Goal: Task Accomplishment & Management: Manage account settings

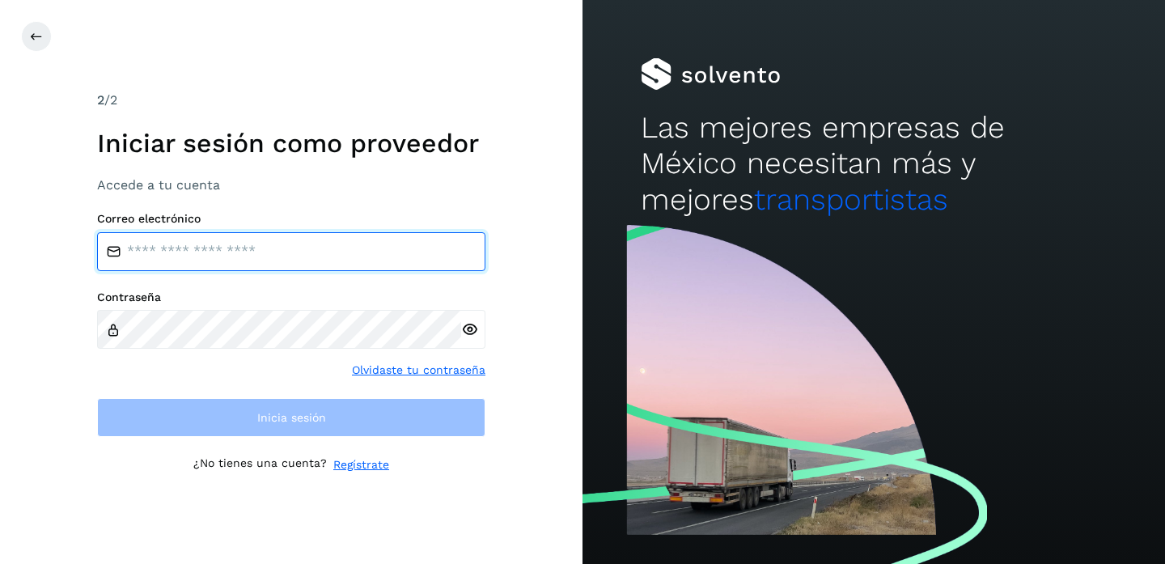
click at [202, 260] on input "email" at bounding box center [291, 251] width 388 height 39
type input "**********"
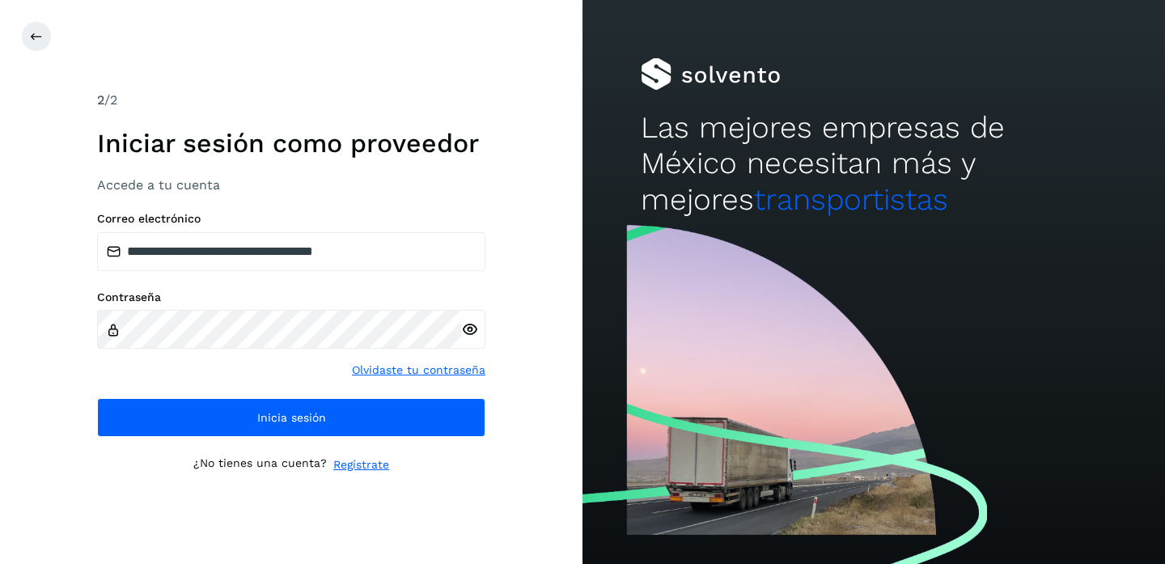
click at [477, 328] on icon at bounding box center [469, 329] width 17 height 17
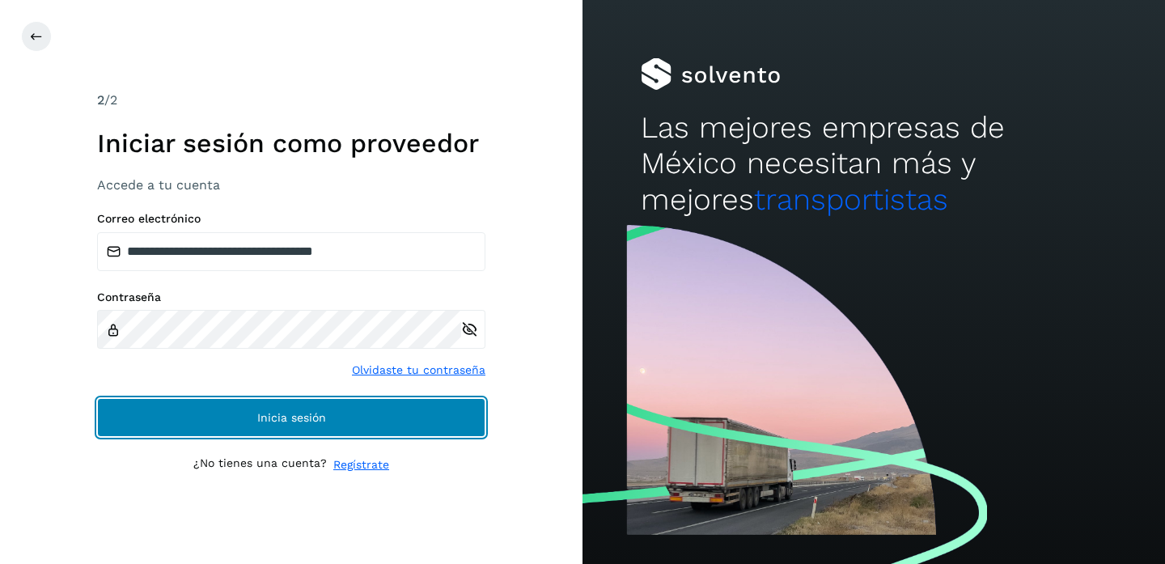
click at [393, 411] on button "Inicia sesión" at bounding box center [291, 417] width 388 height 39
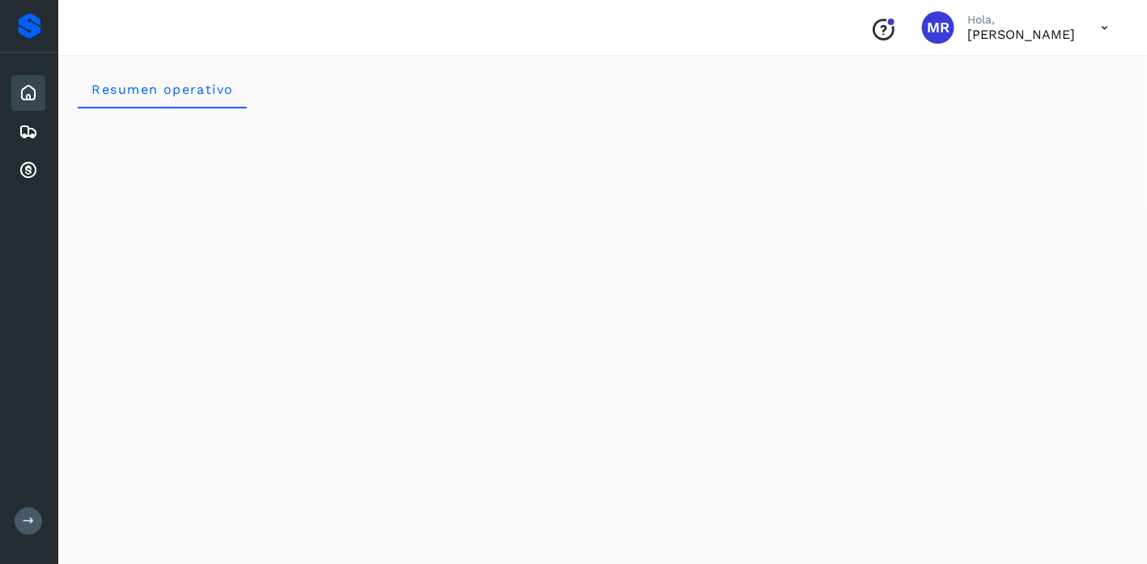
drag, startPoint x: 1165, startPoint y: 0, endPoint x: 2, endPoint y: 272, distance: 1194.3
click at [2, 272] on div "Proveedores Inicio Embarques Cuentas por cobrar Salir" at bounding box center [29, 282] width 58 height 564
click at [25, 91] on icon at bounding box center [28, 92] width 19 height 19
click at [31, 131] on icon at bounding box center [28, 131] width 19 height 19
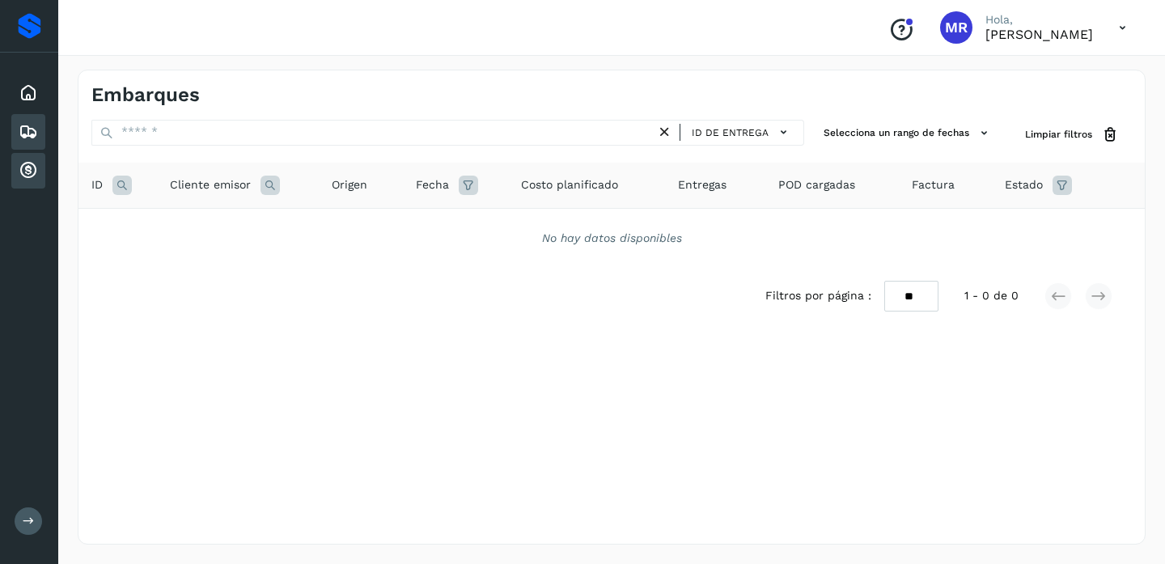
click at [22, 170] on icon at bounding box center [28, 170] width 19 height 19
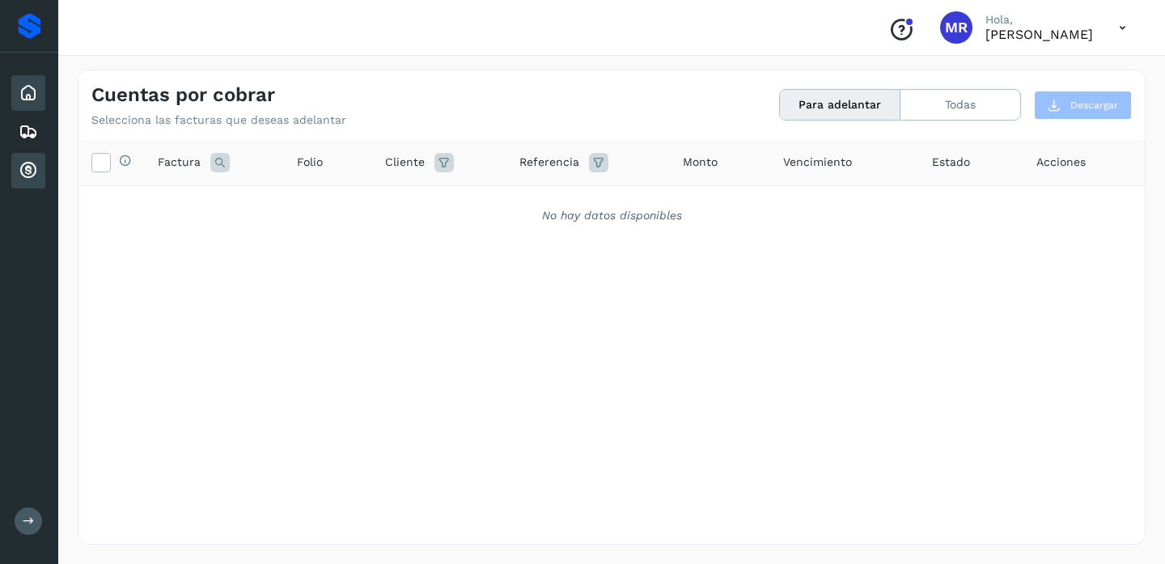
click at [28, 92] on icon at bounding box center [28, 92] width 19 height 19
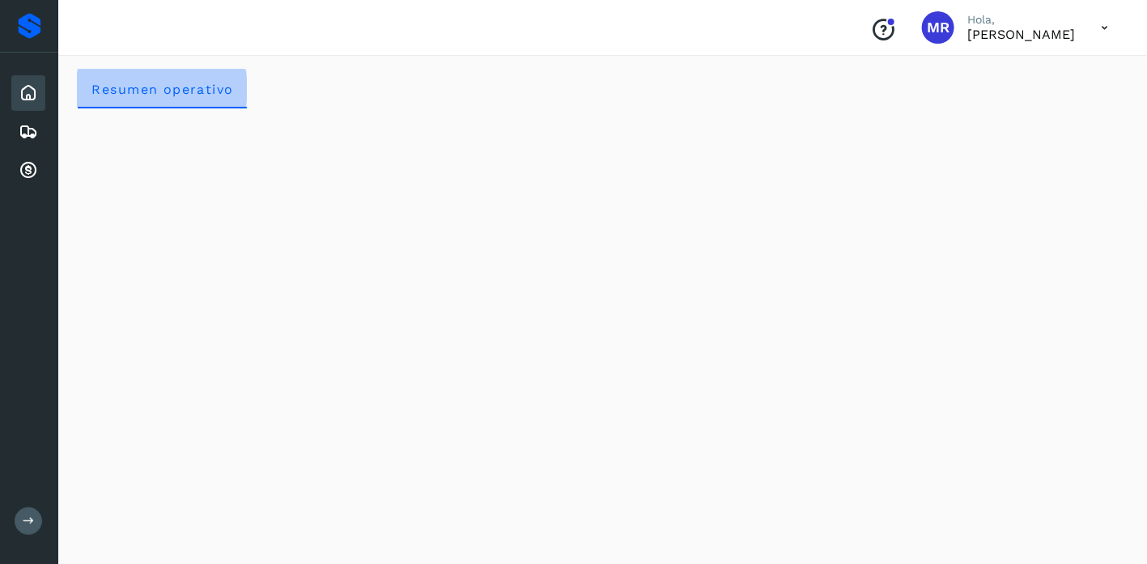
click at [160, 85] on span "Resumen operativo" at bounding box center [162, 89] width 143 height 15
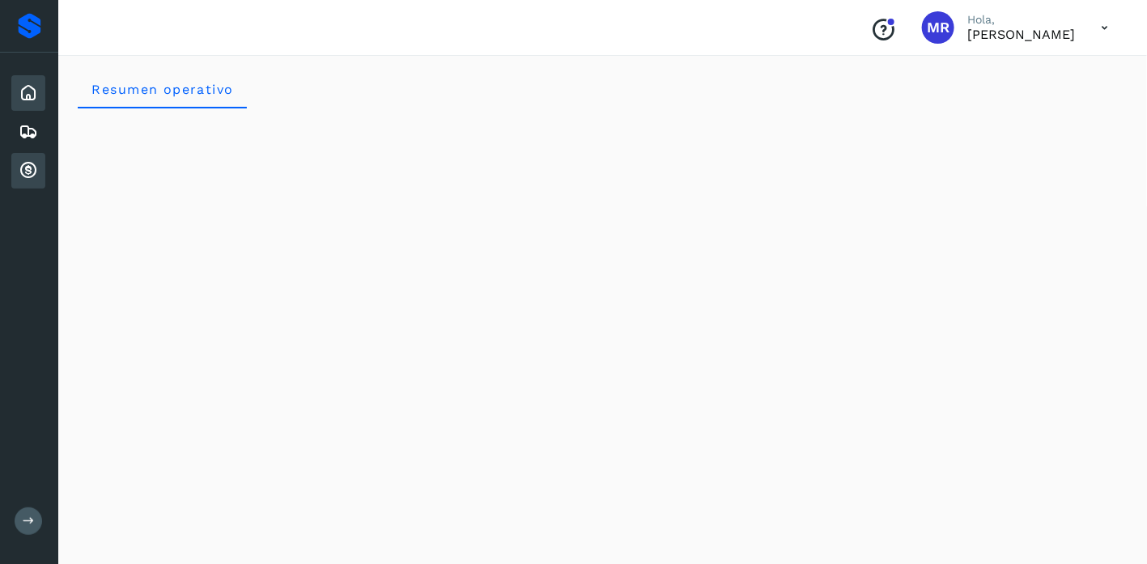
click at [36, 171] on icon at bounding box center [28, 170] width 19 height 19
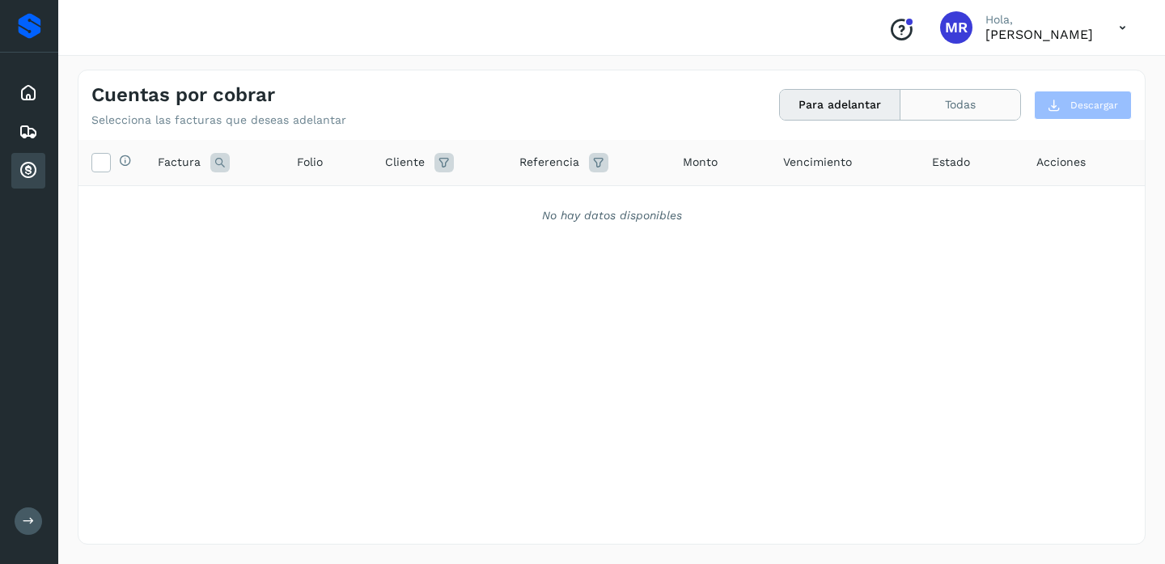
click at [995, 92] on button "Todas" at bounding box center [961, 105] width 120 height 30
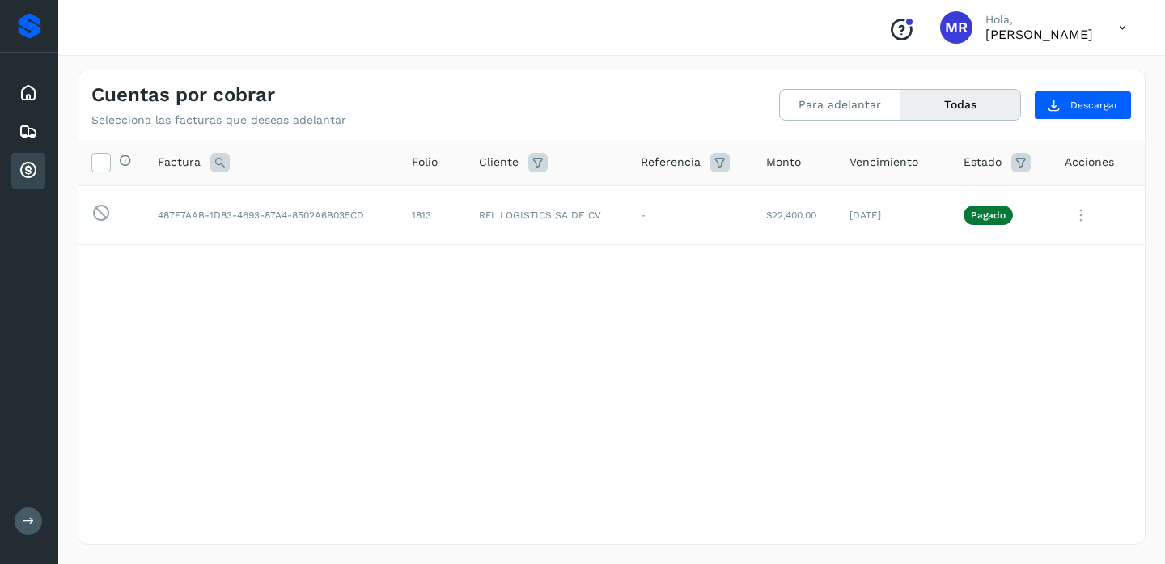
click at [1120, 28] on icon at bounding box center [1122, 27] width 33 height 33
click at [22, 88] on icon at bounding box center [28, 92] width 19 height 19
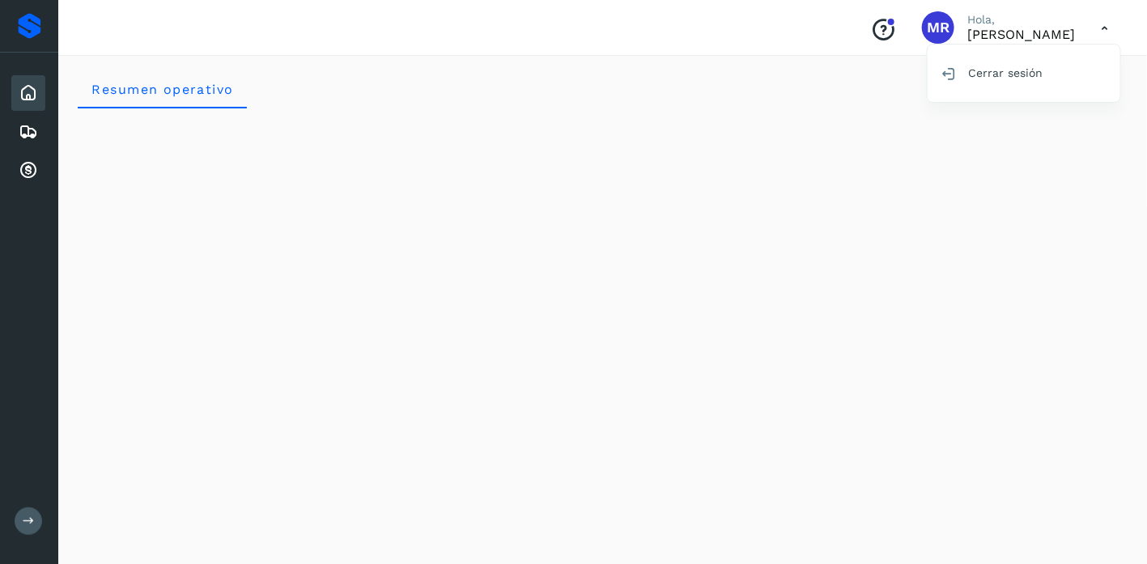
scroll to position [121, 0]
click at [452, 114] on div at bounding box center [573, 282] width 1147 height 564
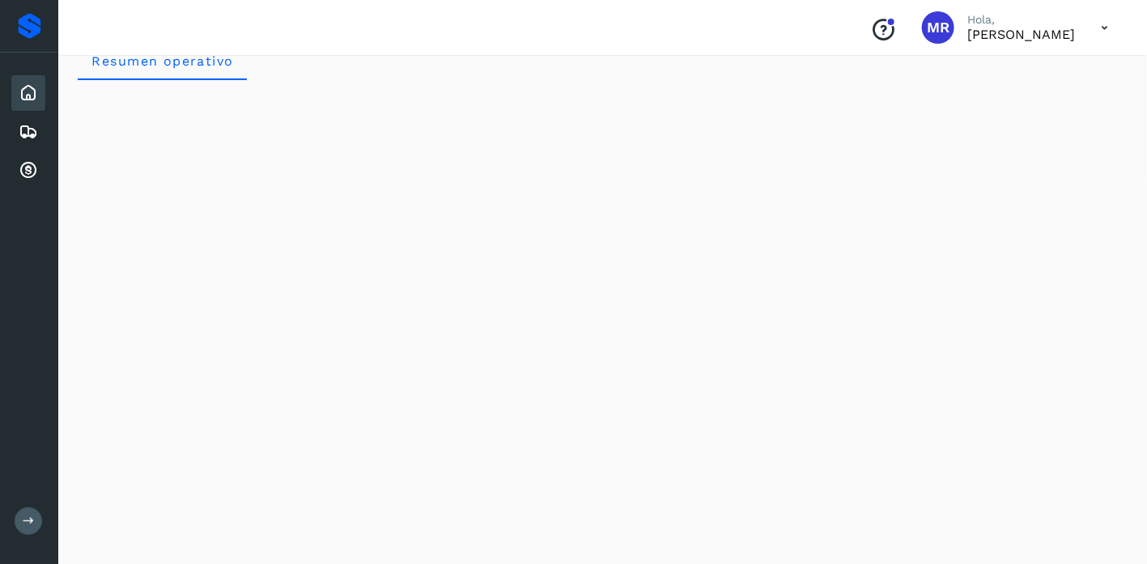
scroll to position [0, 0]
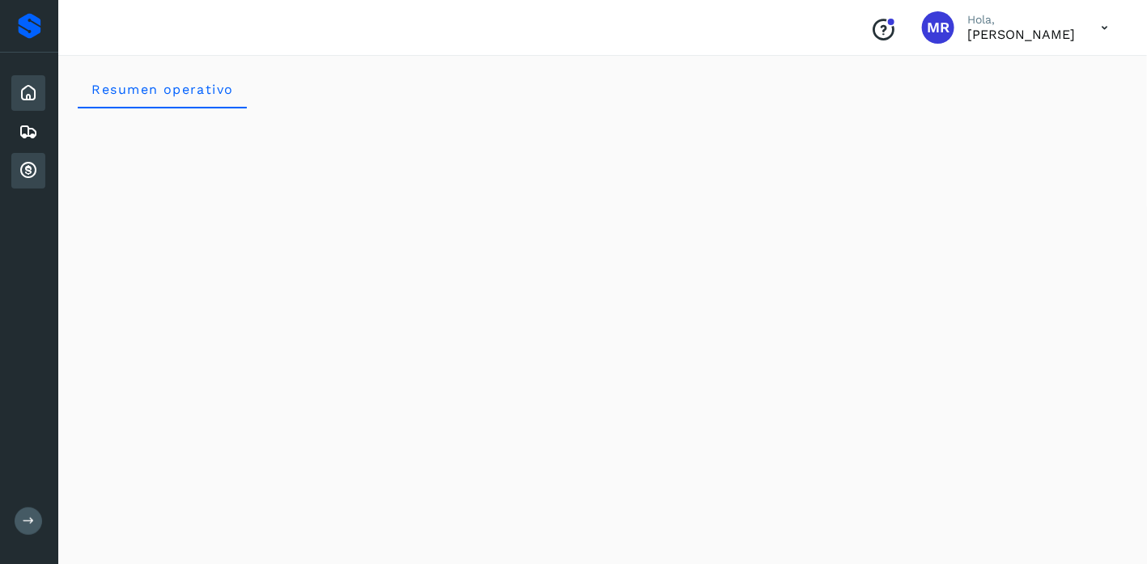
click at [23, 163] on icon at bounding box center [28, 170] width 19 height 19
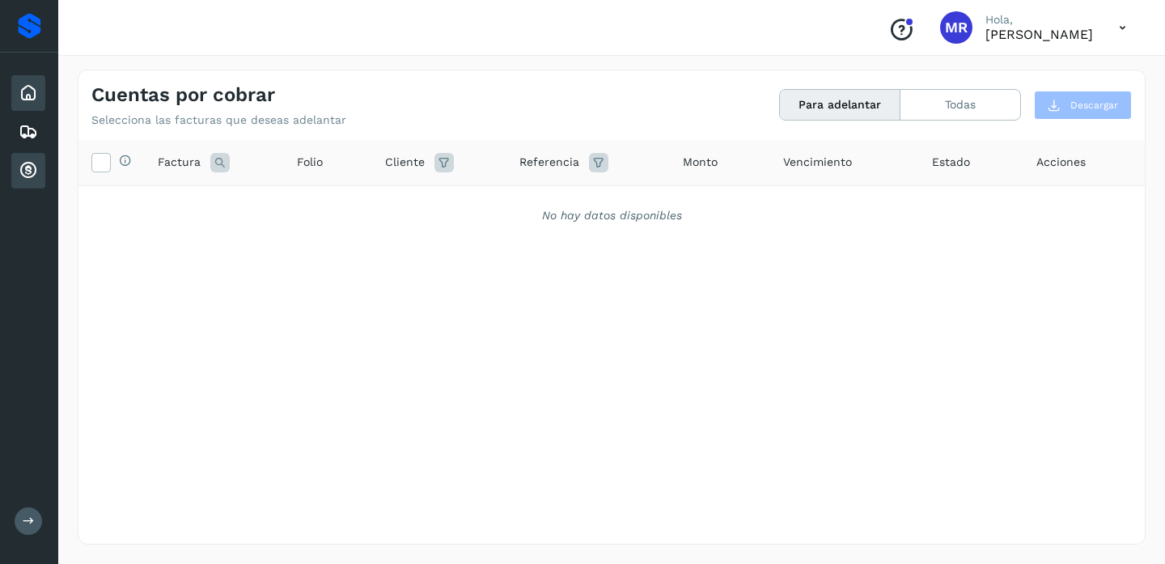
click at [32, 90] on icon at bounding box center [28, 92] width 19 height 19
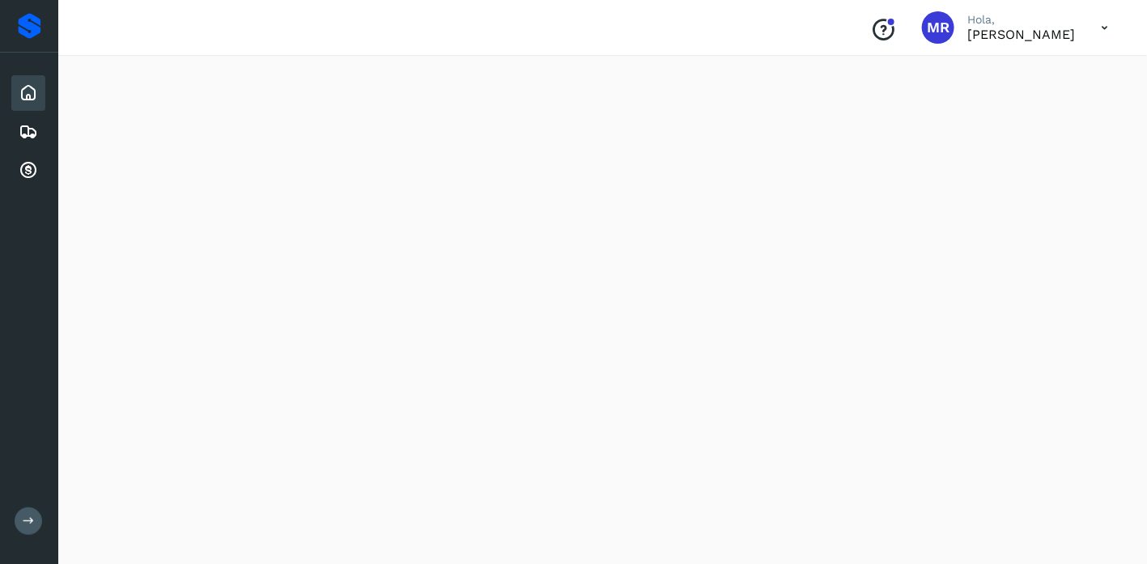
scroll to position [1374, 0]
click at [19, 163] on icon at bounding box center [28, 170] width 19 height 19
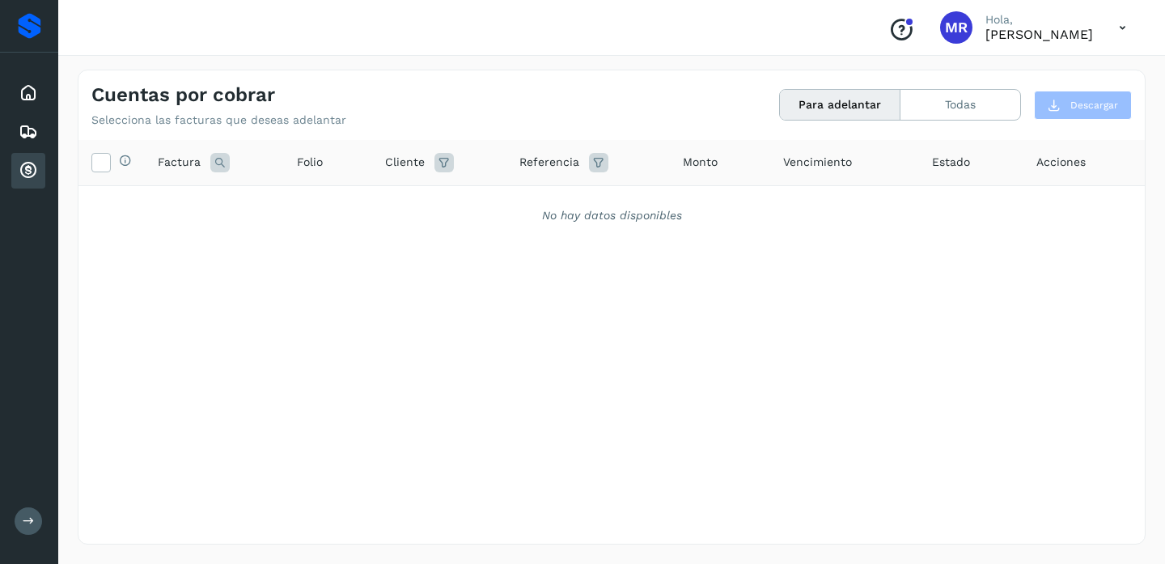
click at [25, 515] on button at bounding box center [29, 521] width 28 height 28
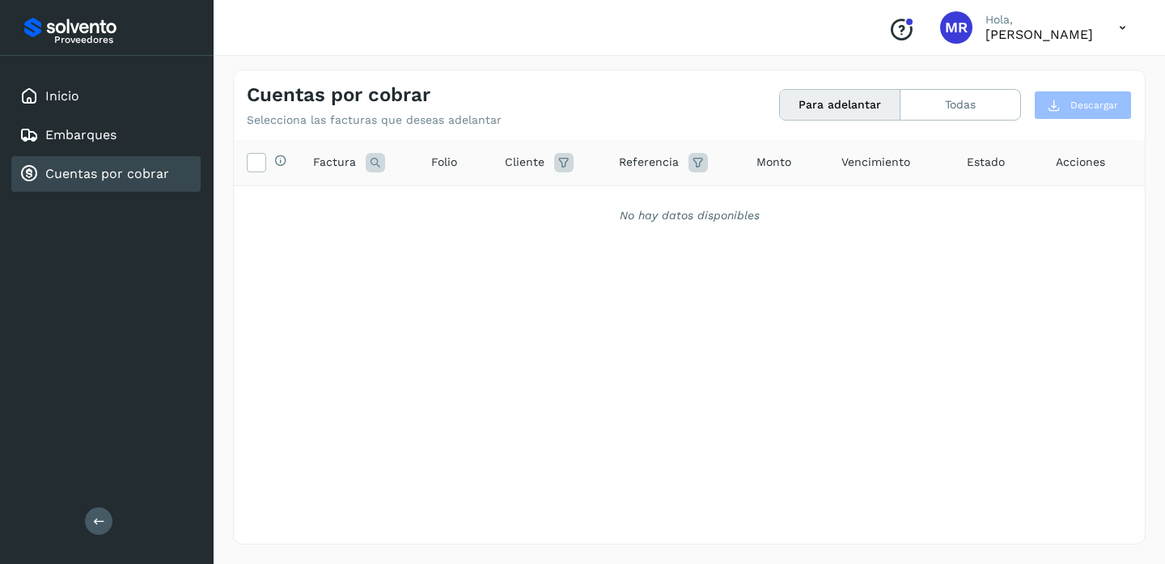
click at [97, 522] on icon at bounding box center [99, 522] width 12 height 12
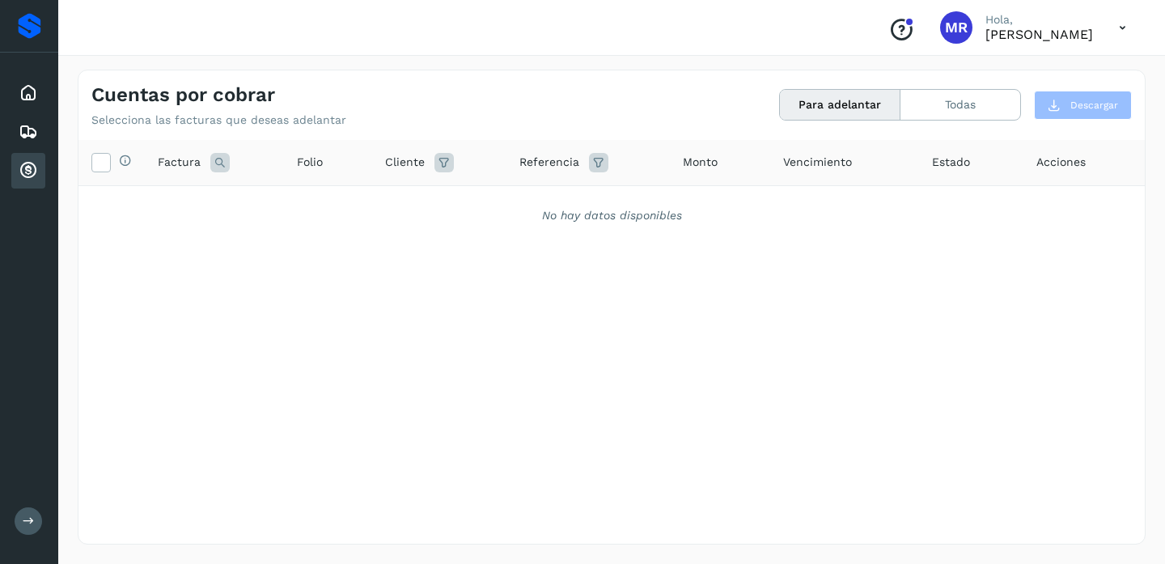
click at [1122, 29] on icon at bounding box center [1122, 27] width 33 height 33
click at [1003, 77] on div "Cerrar sesión" at bounding box center [1042, 72] width 193 height 31
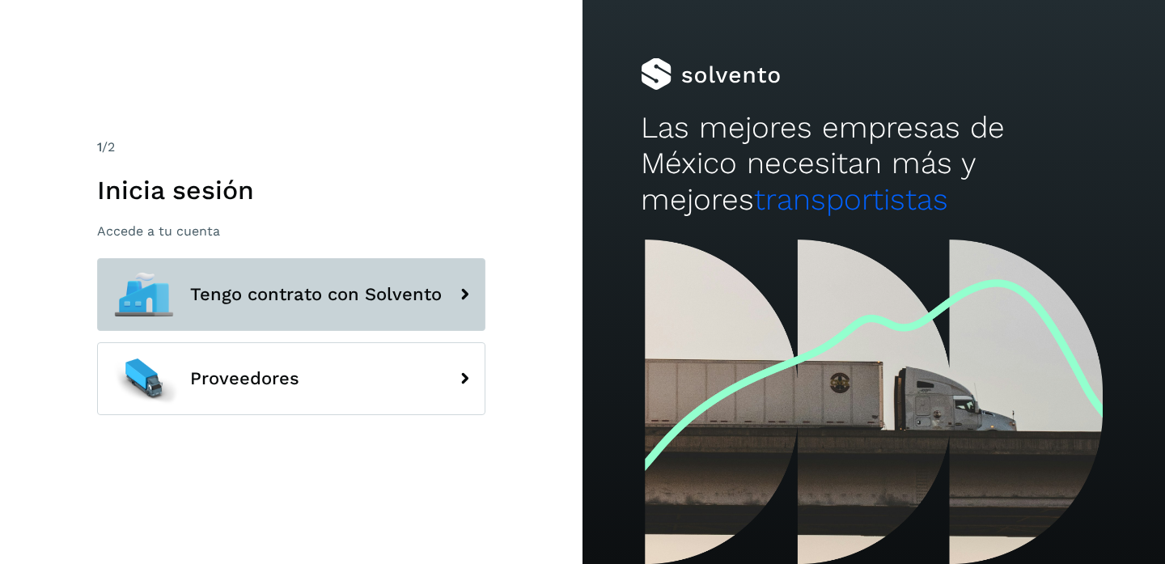
click at [282, 289] on span "Tengo contrato con Solvento" at bounding box center [316, 294] width 252 height 19
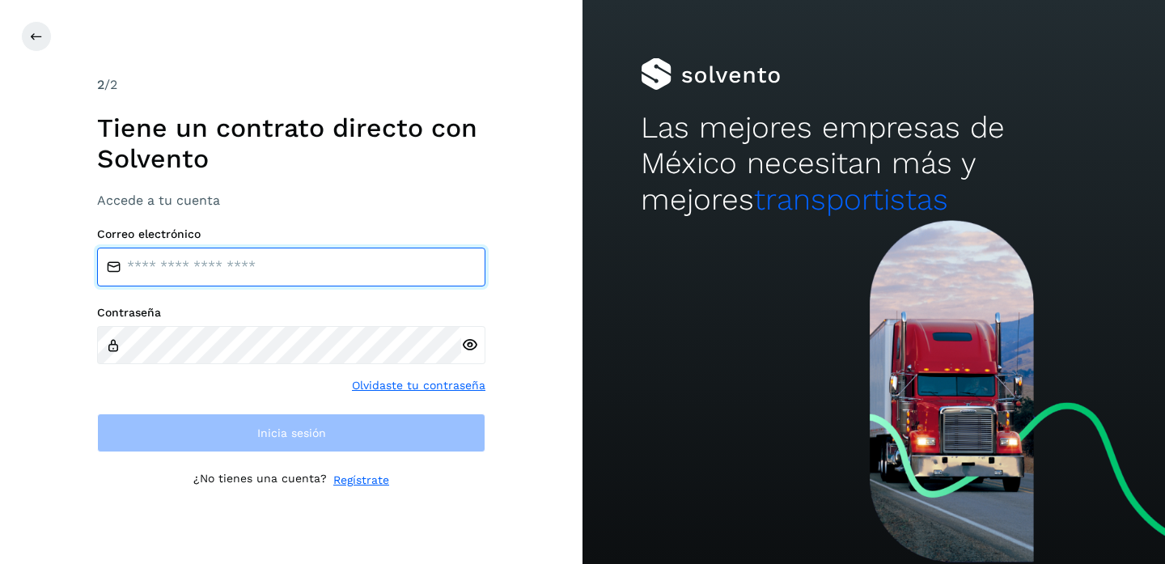
click at [269, 262] on input "email" at bounding box center [291, 267] width 388 height 39
type input "**********"
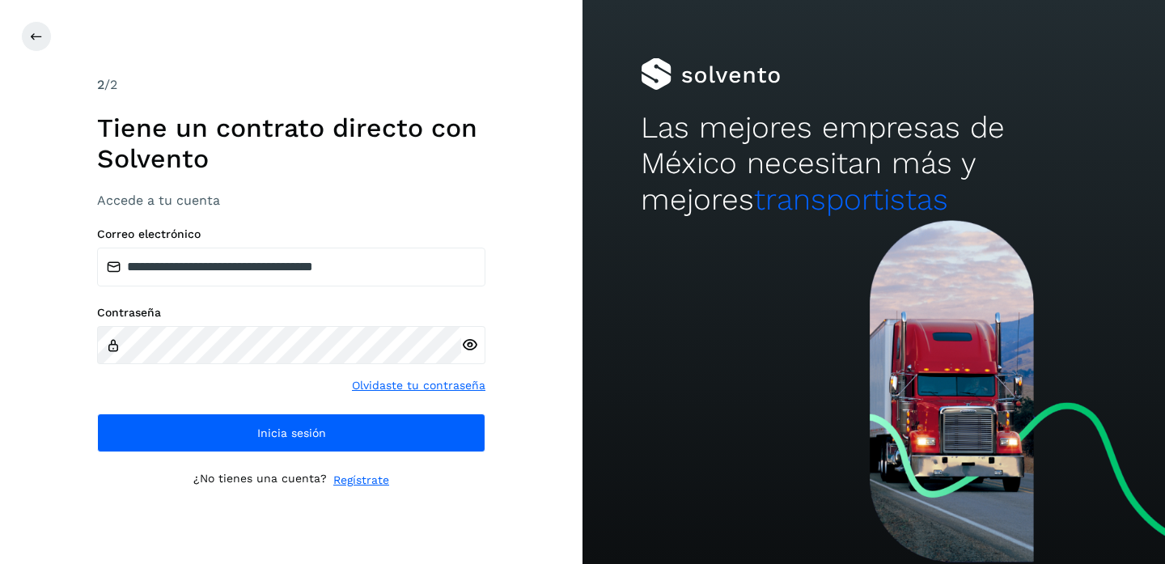
click at [473, 342] on icon at bounding box center [469, 345] width 17 height 17
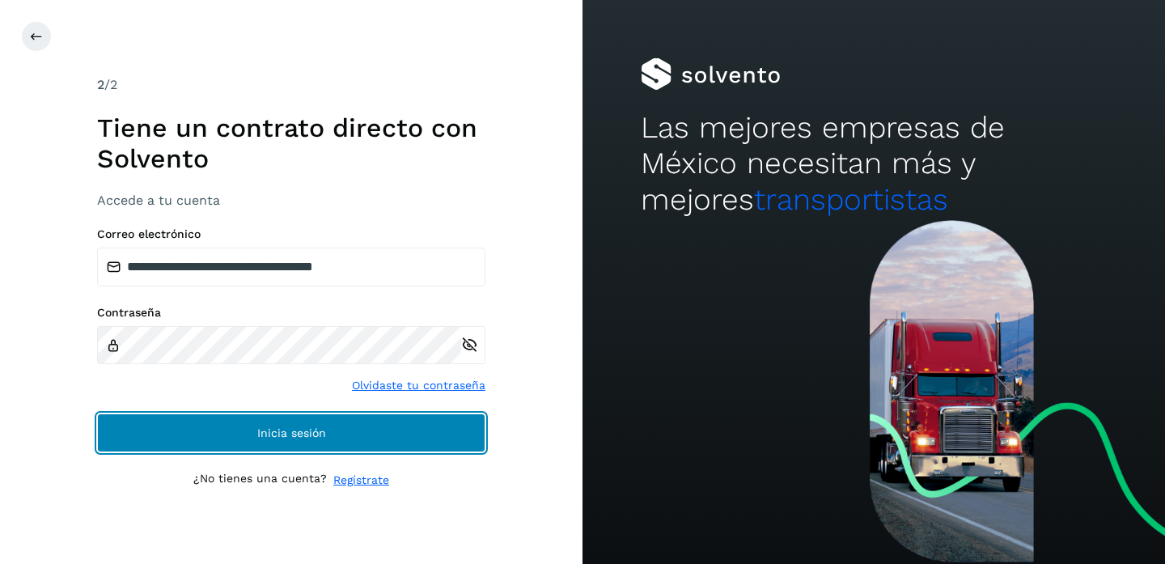
click at [340, 436] on button "Inicia sesión" at bounding box center [291, 433] width 388 height 39
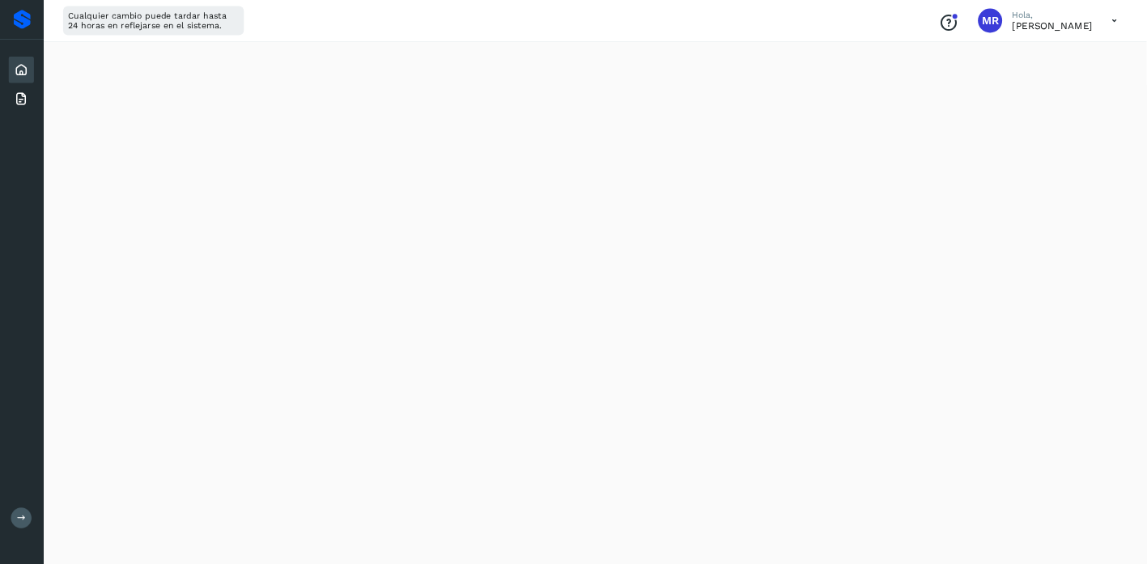
scroll to position [162, 0]
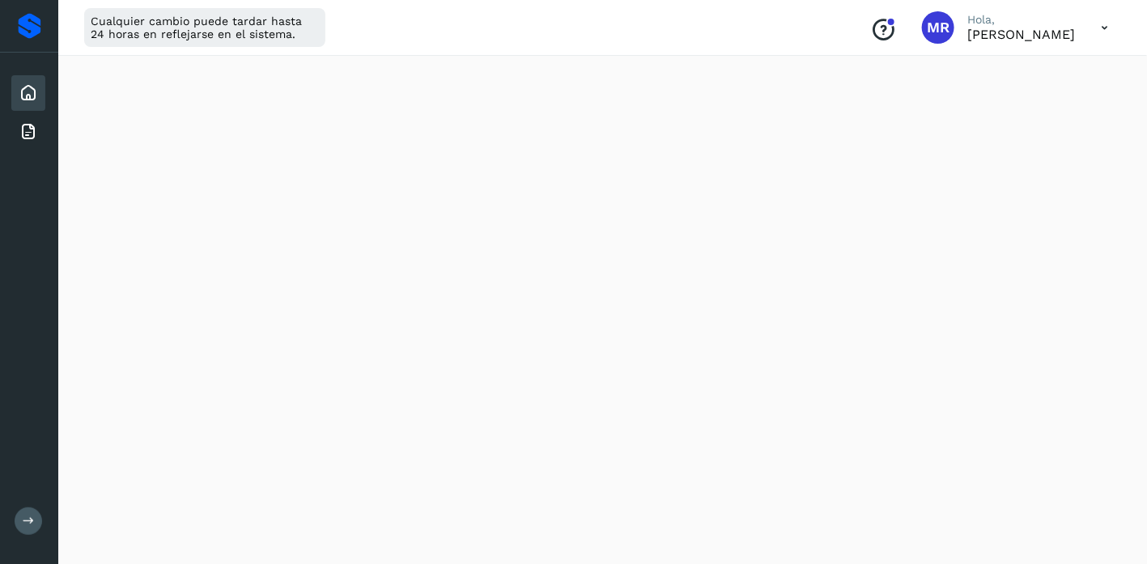
drag, startPoint x: 1491, startPoint y: 1, endPoint x: 4, endPoint y: 274, distance: 1511.6
click at [2, 277] on div "Inicio Facturas Salir" at bounding box center [29, 282] width 58 height 564
click at [352, 92] on span "Pagos a Solvento" at bounding box center [329, 89] width 128 height 15
click at [26, 134] on icon at bounding box center [28, 131] width 19 height 19
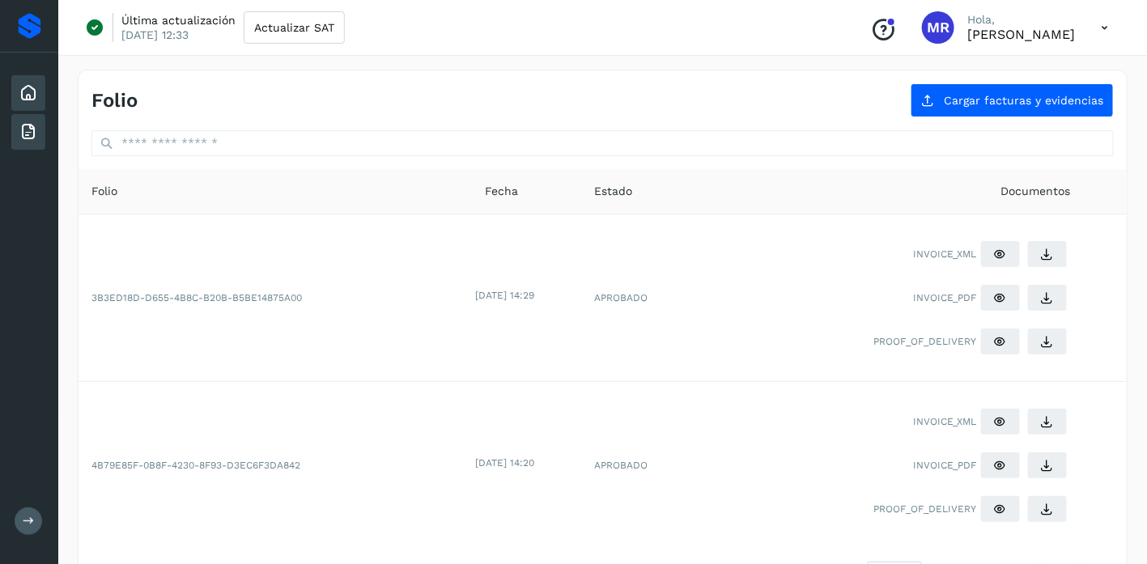
click at [24, 83] on icon at bounding box center [28, 92] width 19 height 19
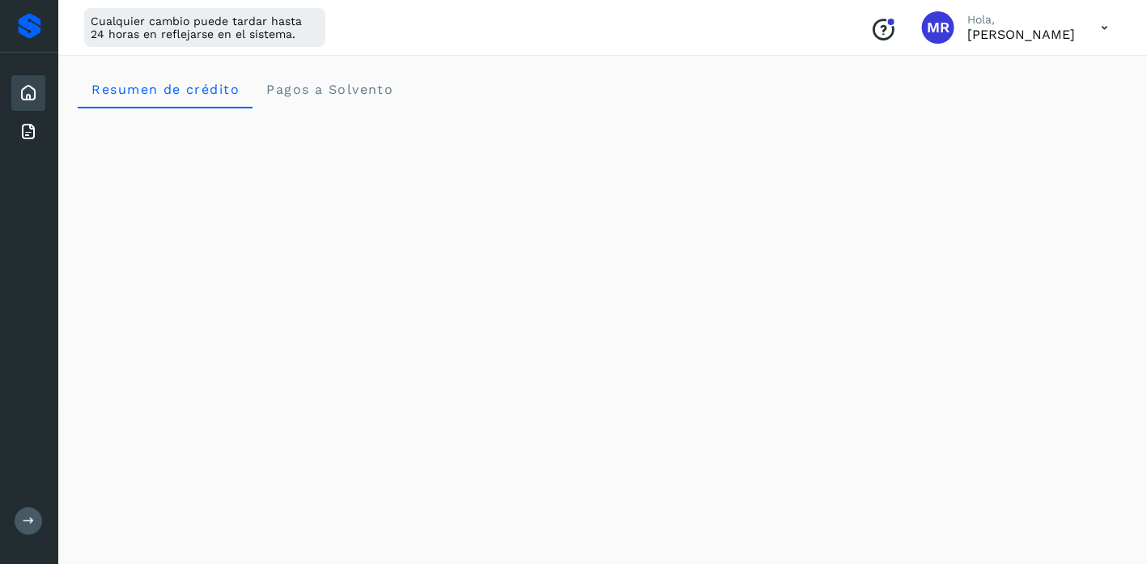
click at [926, 21] on div "MR" at bounding box center [938, 27] width 32 height 32
click at [1042, 29] on p "[PERSON_NAME]" at bounding box center [1021, 34] width 108 height 15
click at [1106, 26] on icon at bounding box center [1104, 27] width 33 height 33
click at [1016, 66] on div "Documentación" at bounding box center [1023, 72] width 193 height 31
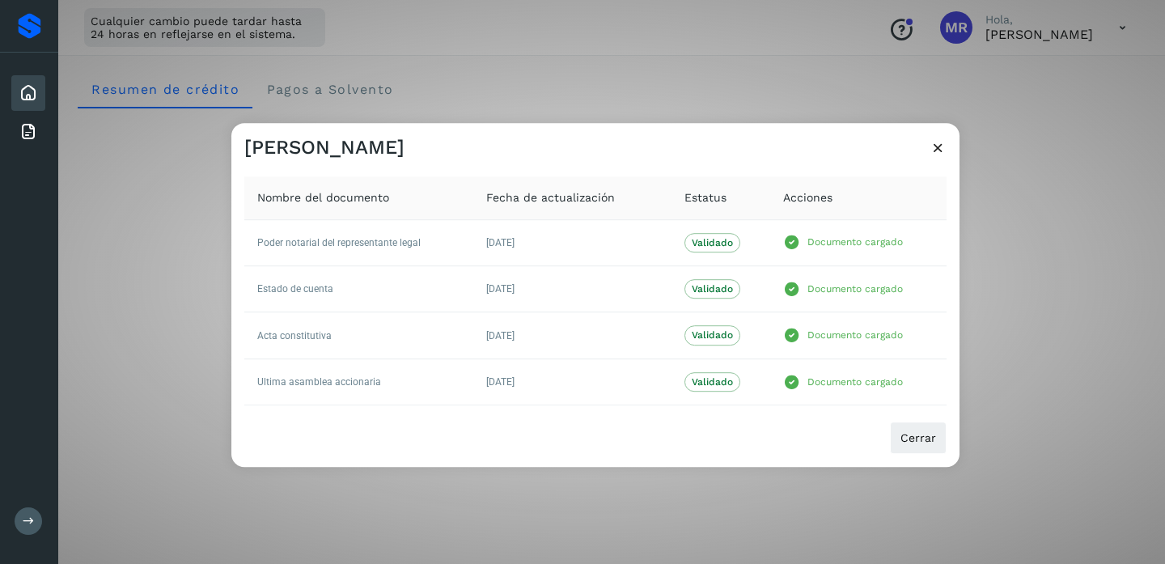
click at [933, 146] on icon at bounding box center [938, 147] width 17 height 17
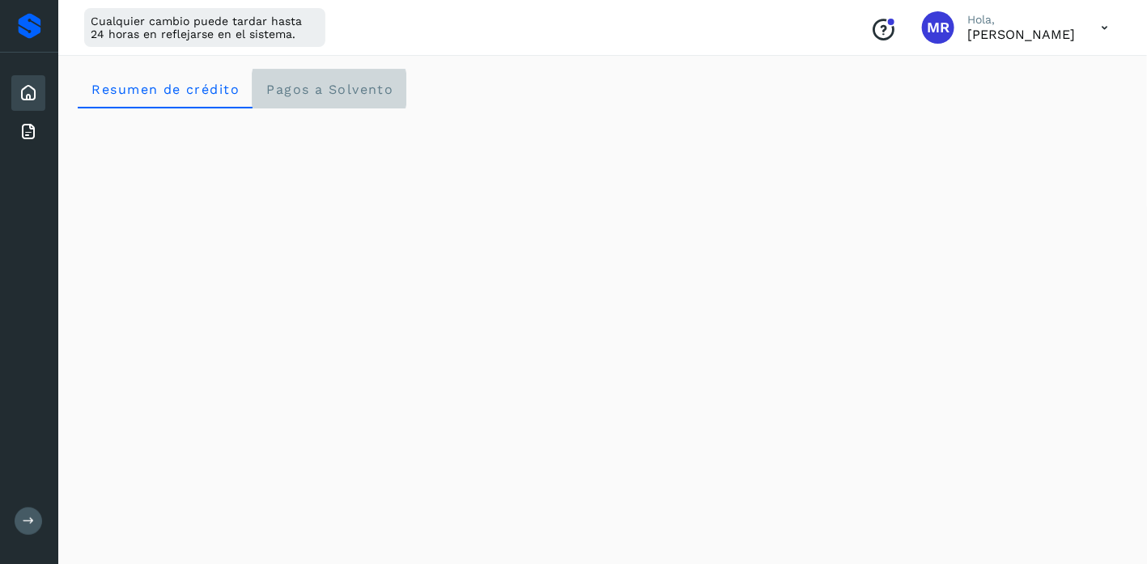
click at [336, 83] on span "Pagos a Solvento" at bounding box center [329, 89] width 128 height 15
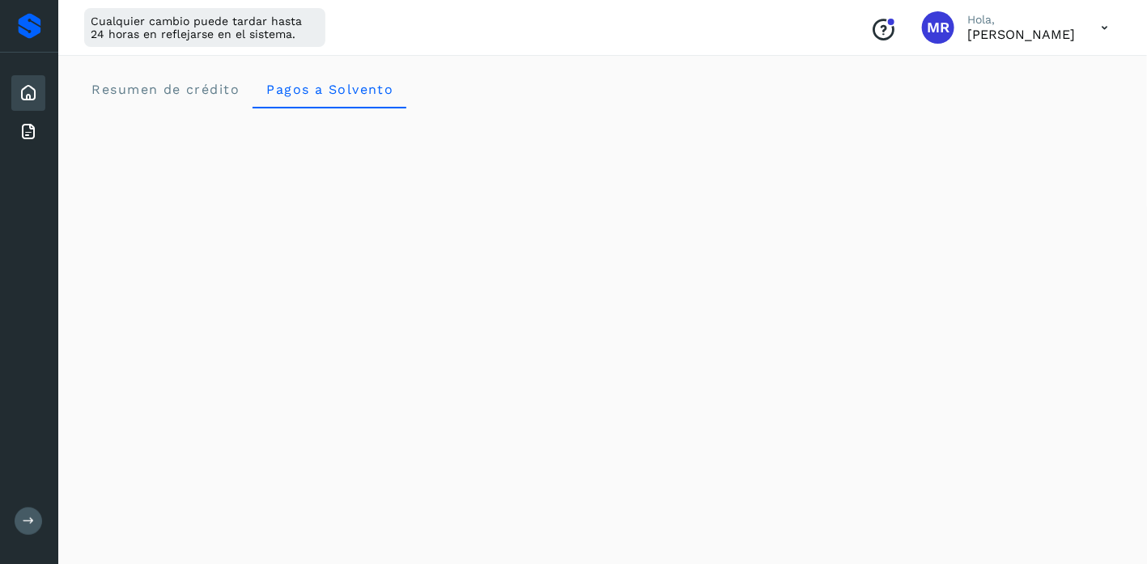
click at [870, 24] on icon "Conoce nuestros beneficios" at bounding box center [883, 30] width 26 height 26
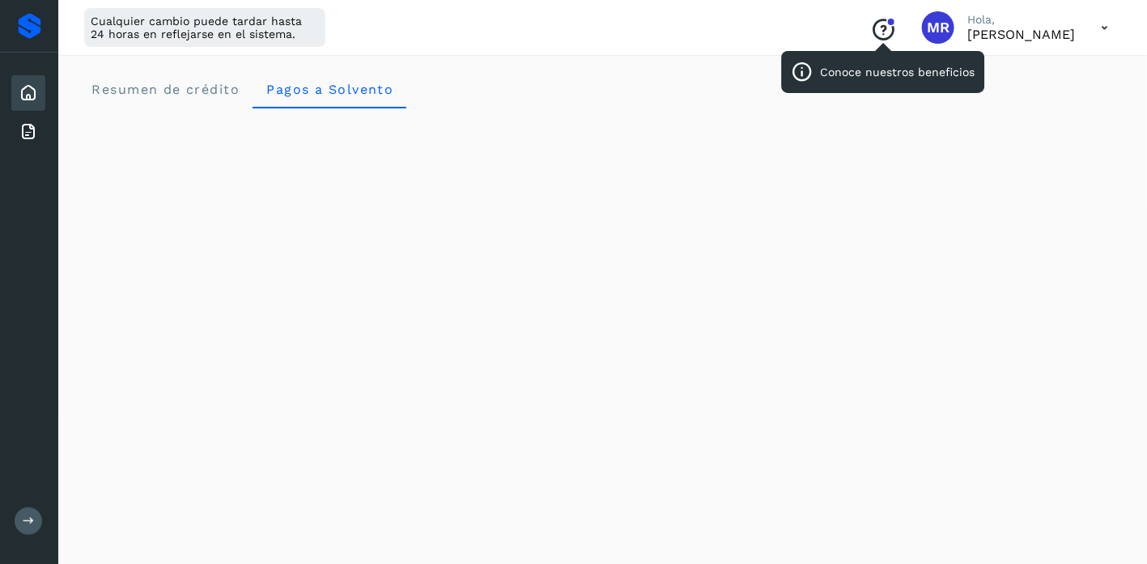
click at [870, 27] on icon "Conoce nuestros beneficios" at bounding box center [883, 30] width 26 height 26
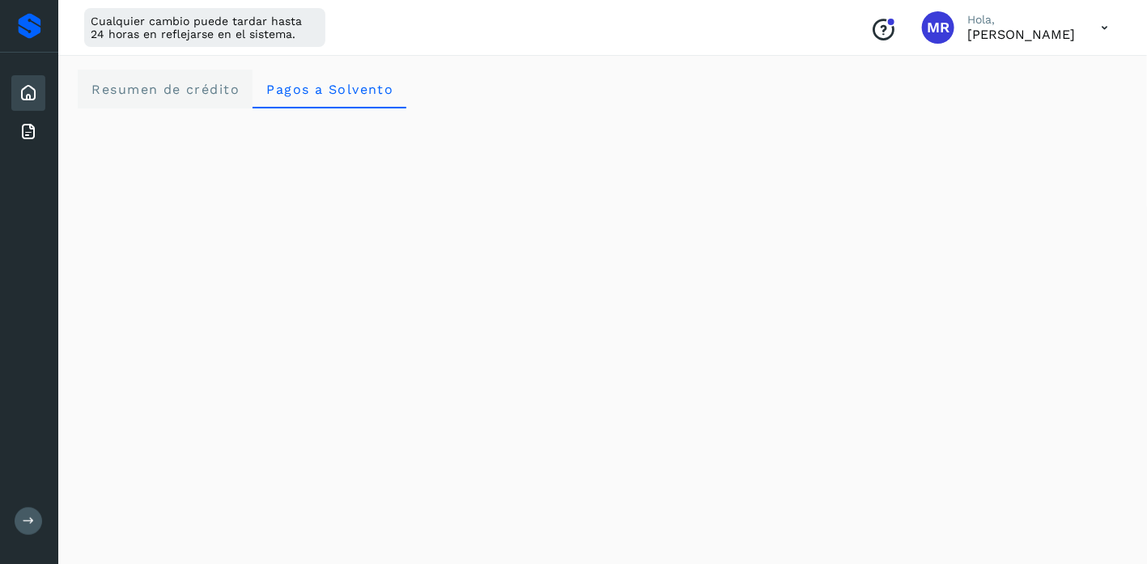
click at [142, 85] on span "Resumen de crédito" at bounding box center [165, 89] width 149 height 15
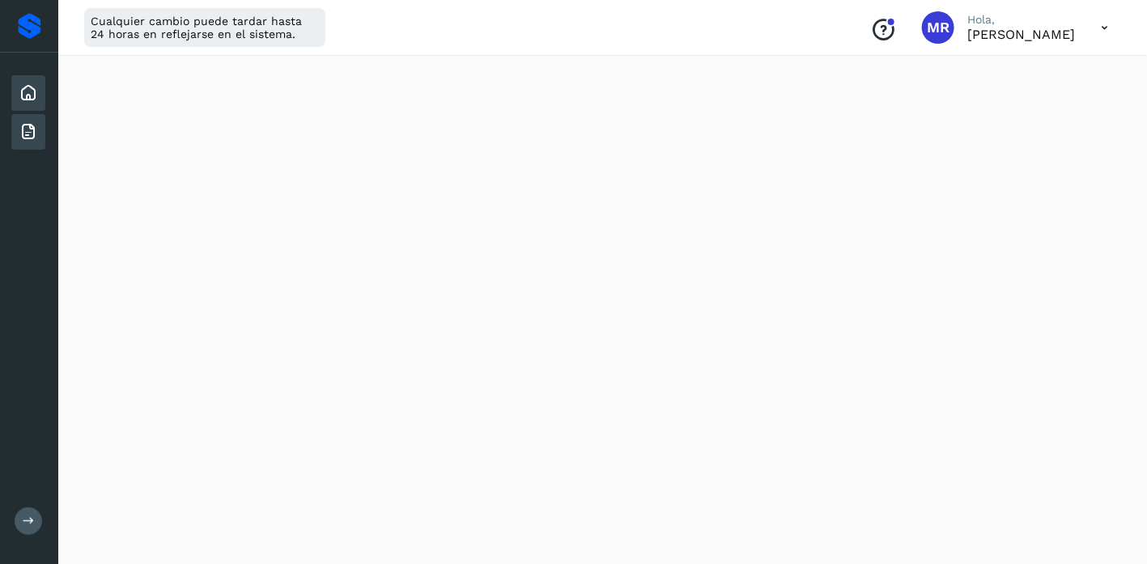
click at [21, 129] on icon at bounding box center [28, 131] width 19 height 19
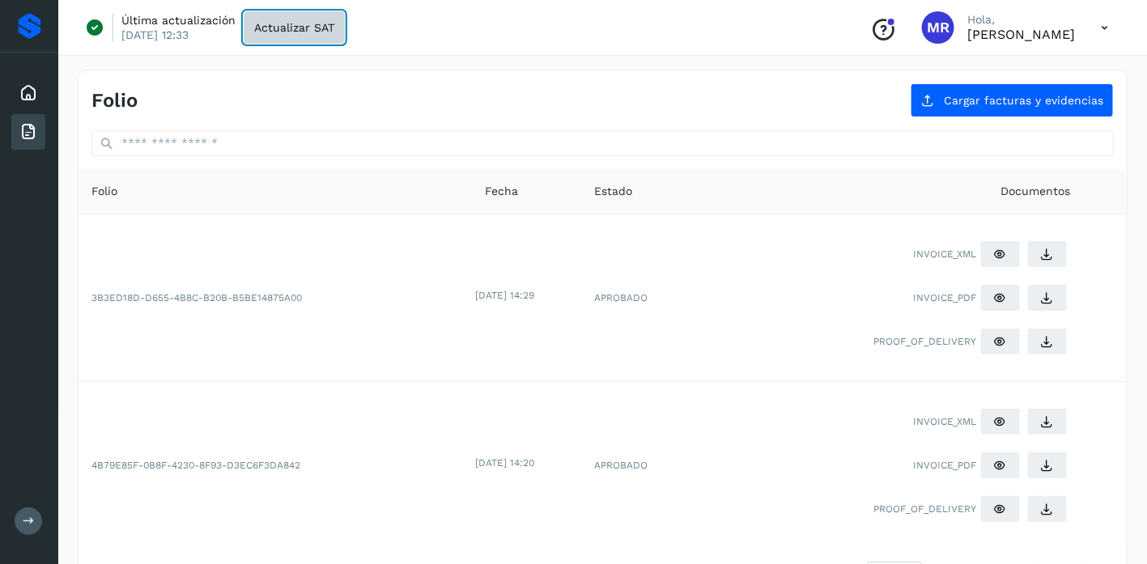
click at [296, 30] on span "Actualizar SAT" at bounding box center [294, 27] width 80 height 11
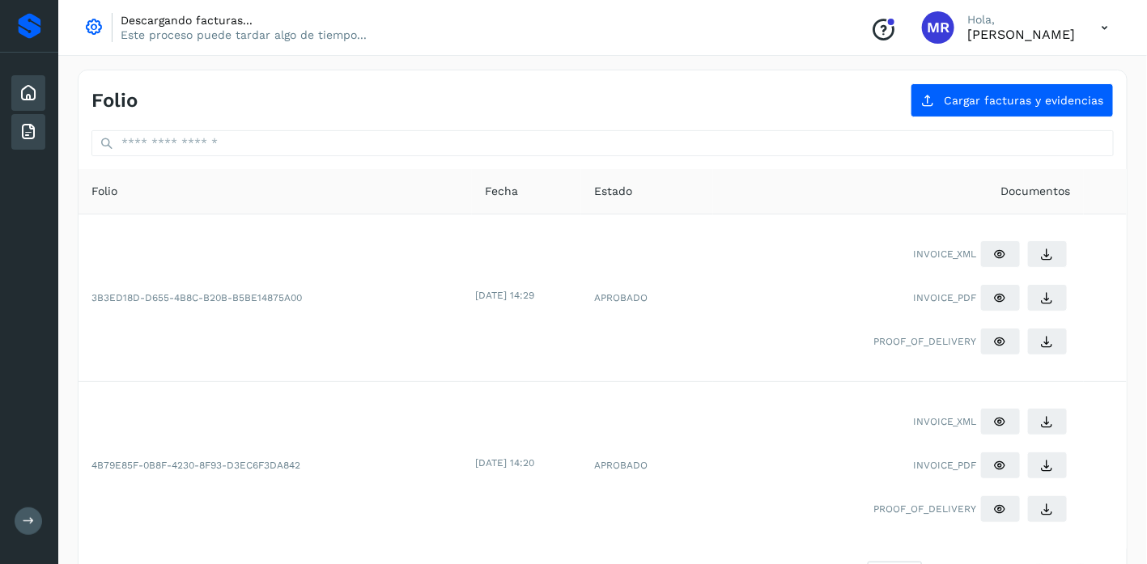
click at [19, 88] on icon at bounding box center [28, 92] width 19 height 19
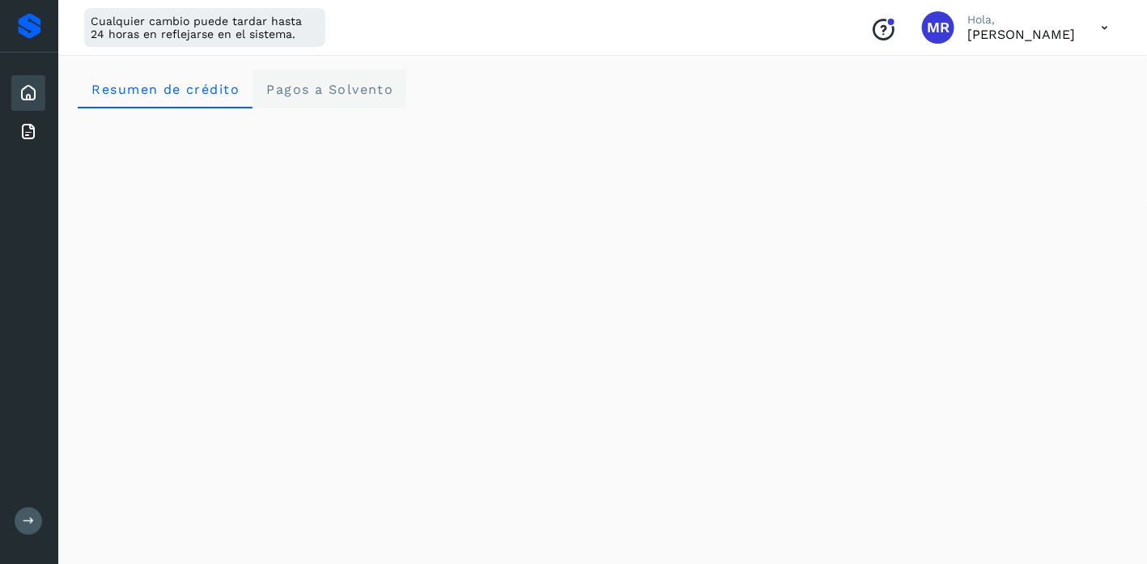
click at [301, 83] on span "Pagos a Solvento" at bounding box center [329, 89] width 128 height 15
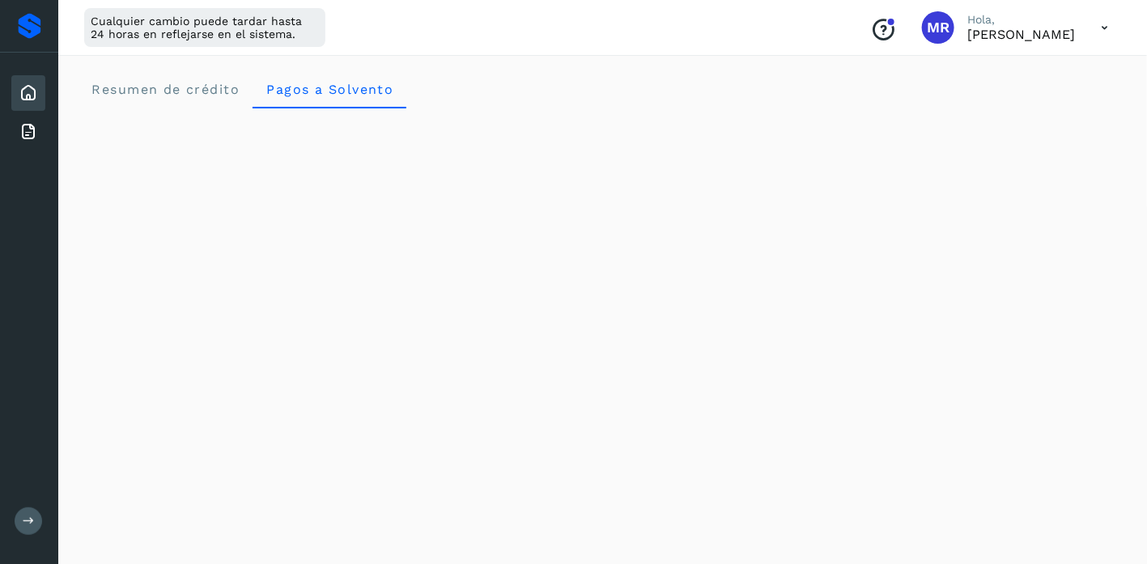
drag, startPoint x: 319, startPoint y: 38, endPoint x: 22, endPoint y: 23, distance: 297.4
click at [22, 23] on div at bounding box center [29, 26] width 23 height 26
click at [23, 91] on icon at bounding box center [28, 92] width 19 height 19
click at [1105, 25] on icon at bounding box center [1104, 27] width 33 height 33
click at [1027, 65] on div "Documentación" at bounding box center [1023, 72] width 193 height 31
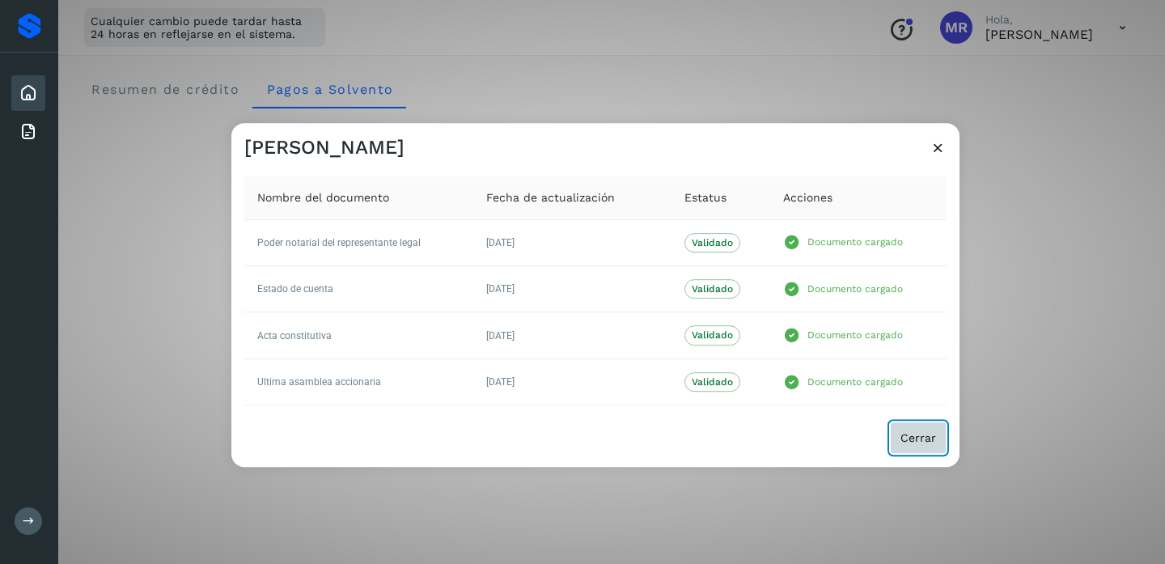
click at [917, 435] on span "Cerrar" at bounding box center [919, 437] width 36 height 11
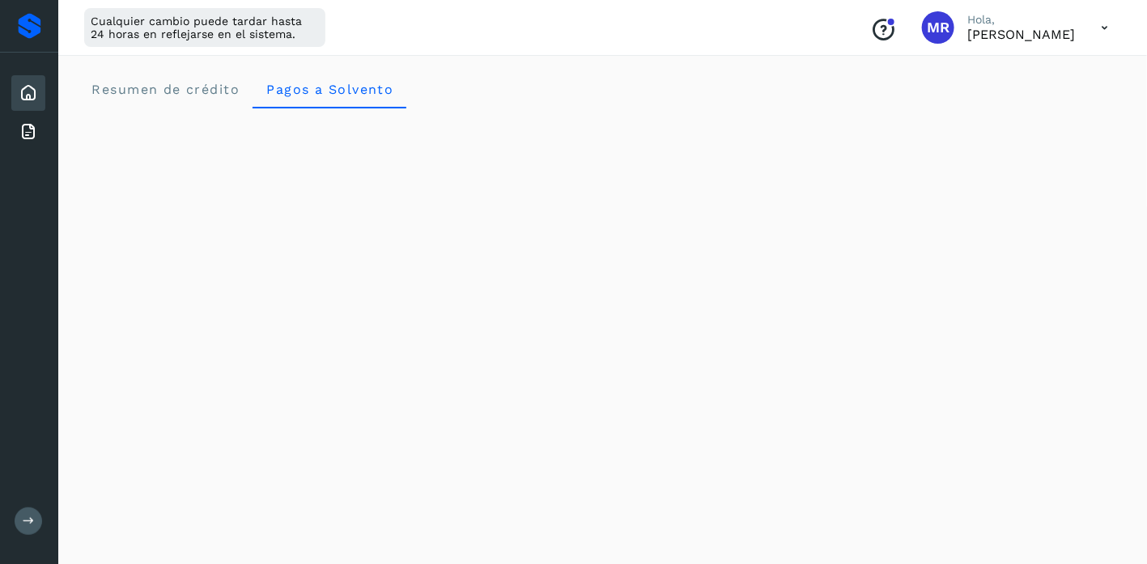
click at [927, 20] on div "MR" at bounding box center [938, 27] width 32 height 32
click at [926, 25] on div "MR" at bounding box center [938, 27] width 32 height 32
click at [36, 532] on button at bounding box center [29, 521] width 28 height 28
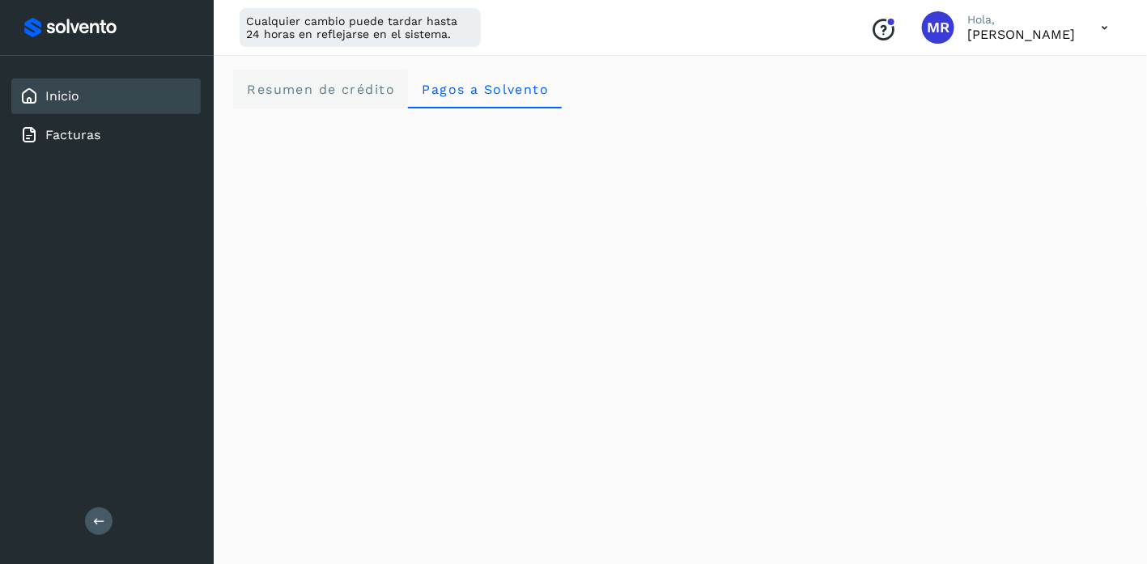
click at [337, 90] on span "Resumen de crédito" at bounding box center [320, 89] width 149 height 15
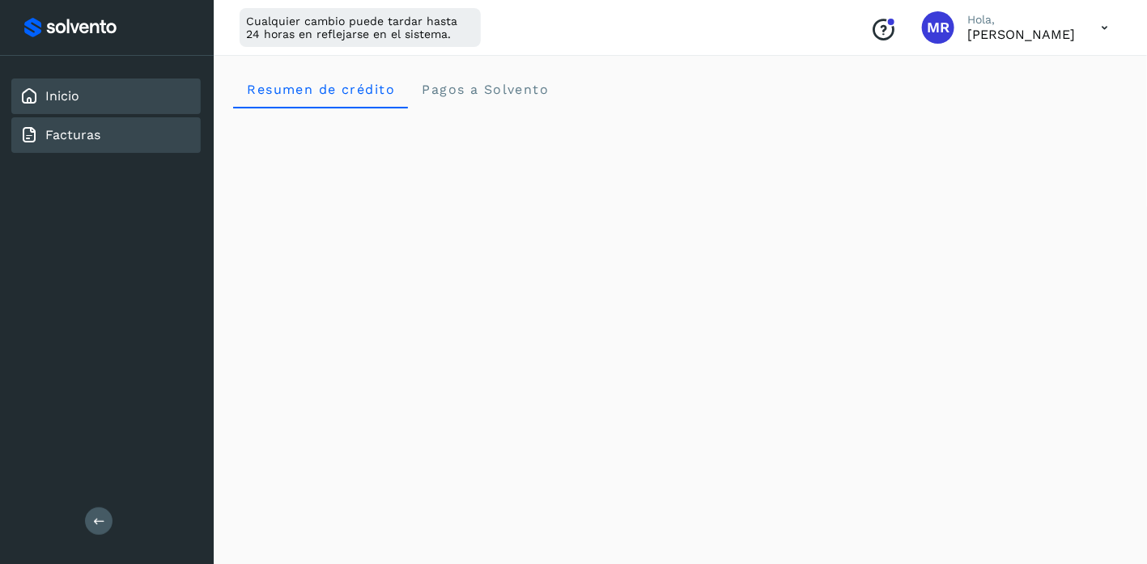
click at [86, 130] on link "Facturas" at bounding box center [72, 134] width 55 height 15
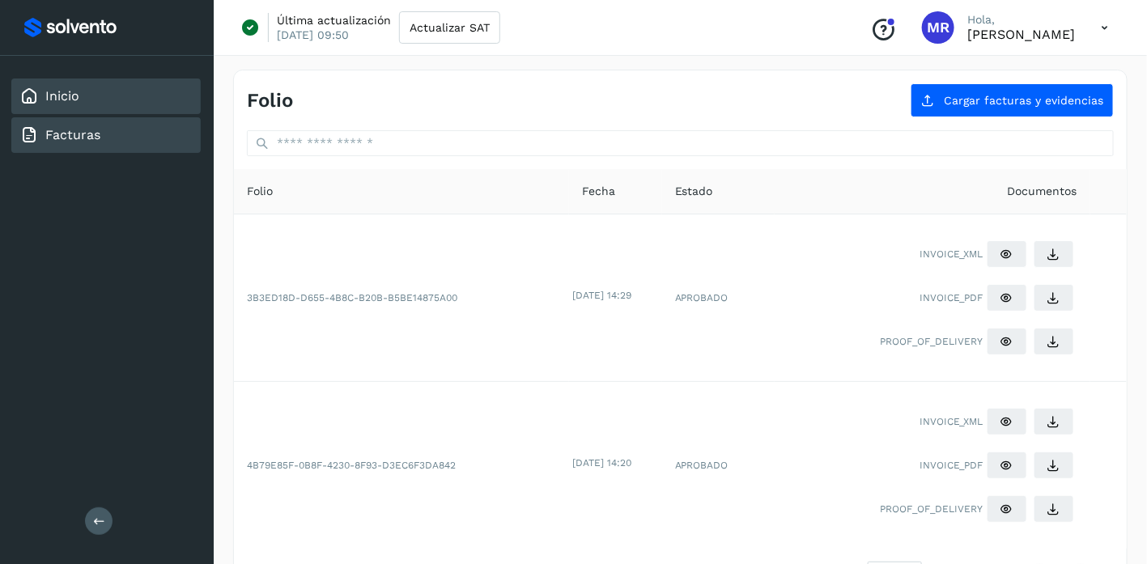
click at [99, 100] on div "Inicio" at bounding box center [105, 97] width 189 height 36
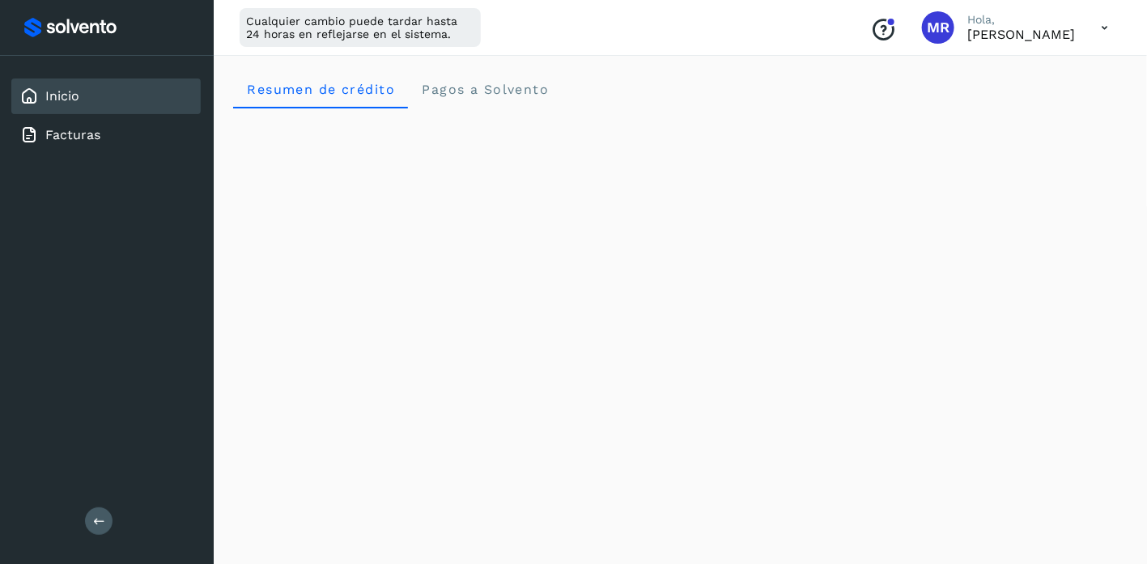
click at [103, 523] on icon at bounding box center [99, 522] width 12 height 12
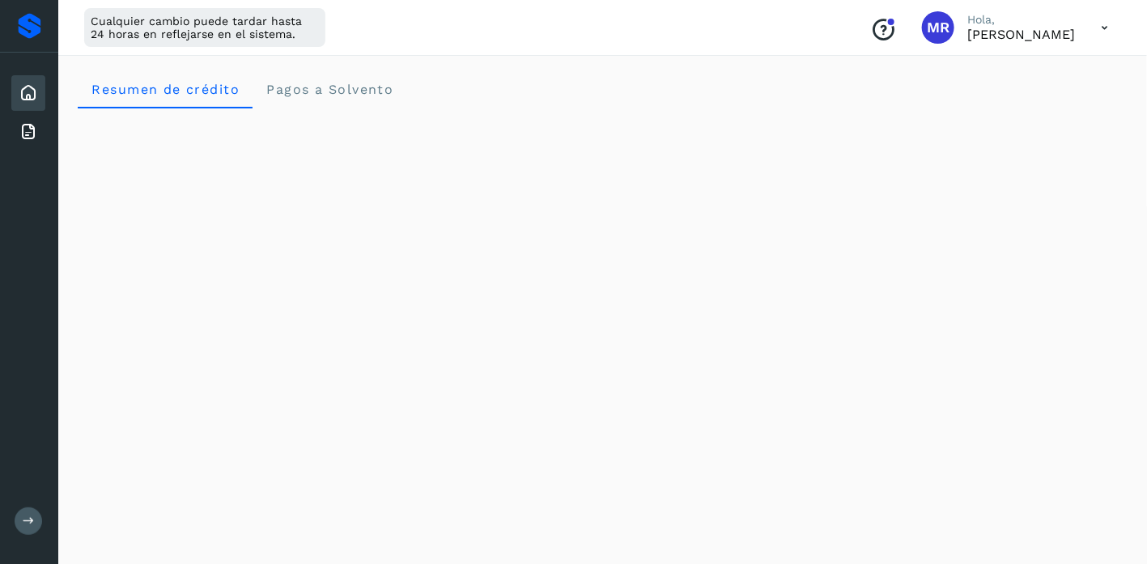
click at [1110, 32] on icon at bounding box center [1104, 27] width 33 height 33
click at [978, 100] on div "Cerrar sesión" at bounding box center [1023, 104] width 193 height 31
